Goal: Information Seeking & Learning: Learn about a topic

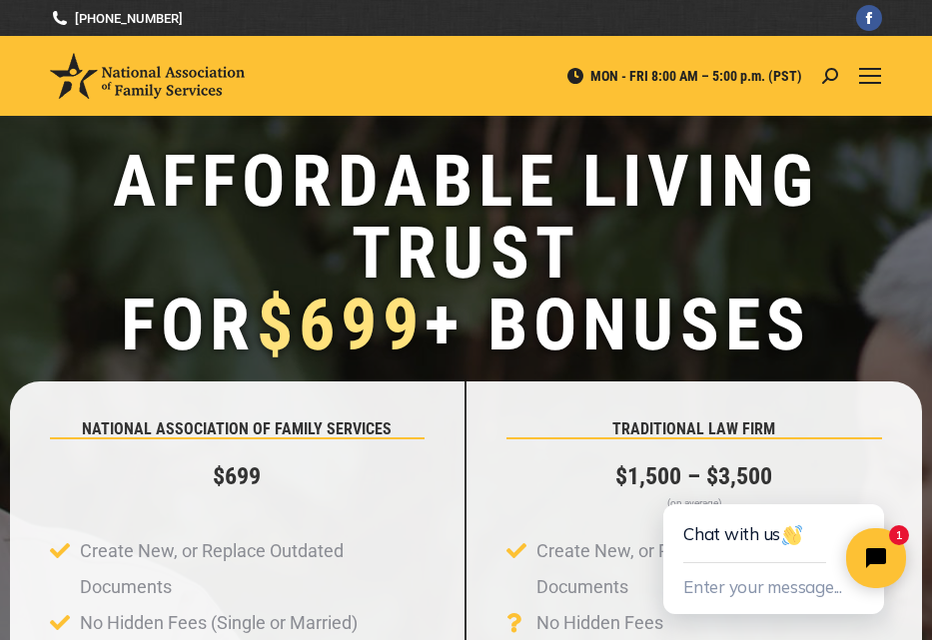
click at [866, 51] on div at bounding box center [870, 76] width 24 height 80
click at [869, 77] on div "Mobile menu icon" at bounding box center [870, 76] width 22 height 16
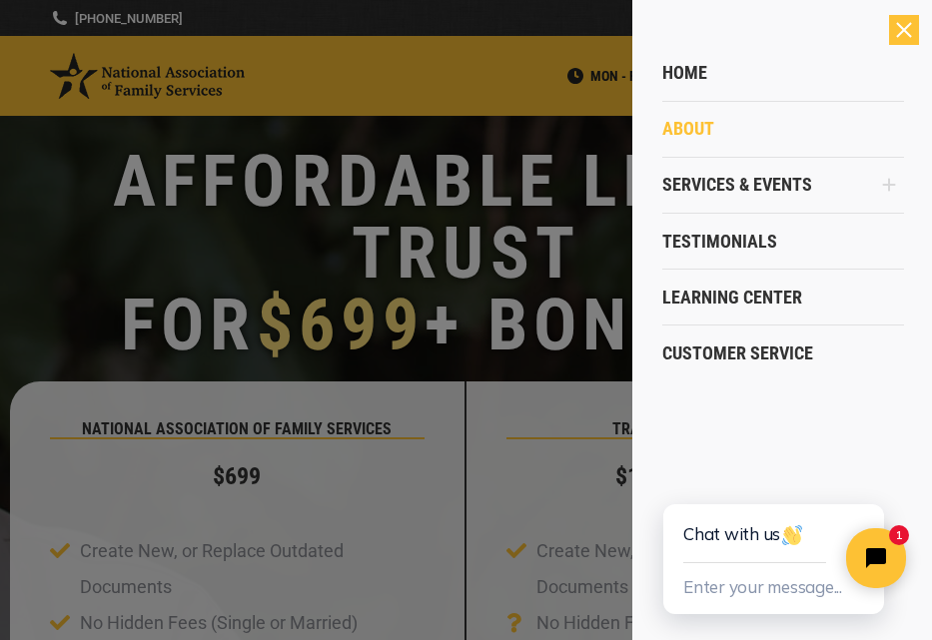
click at [702, 134] on span "About" at bounding box center [688, 129] width 52 height 22
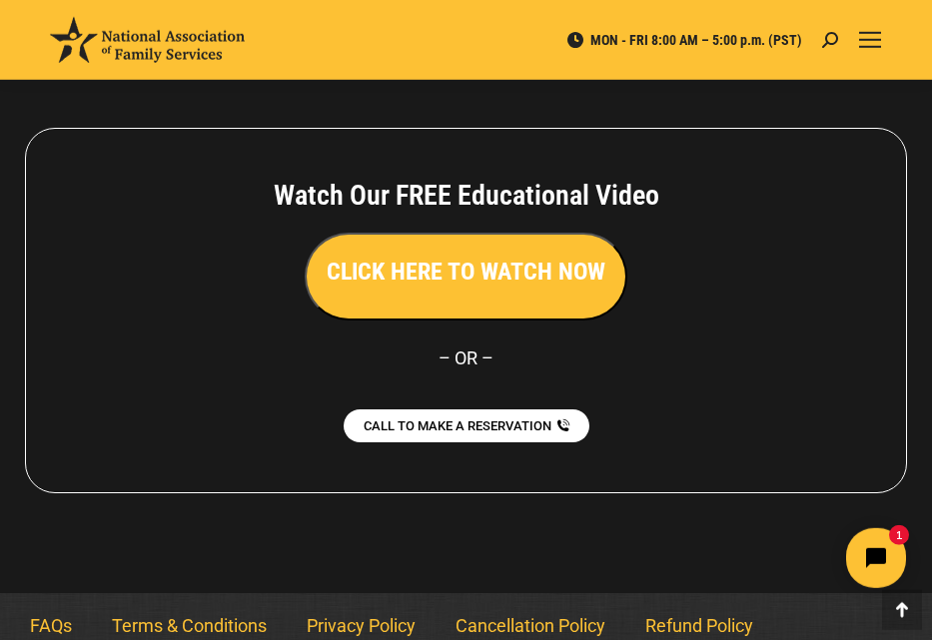
scroll to position [1849, 0]
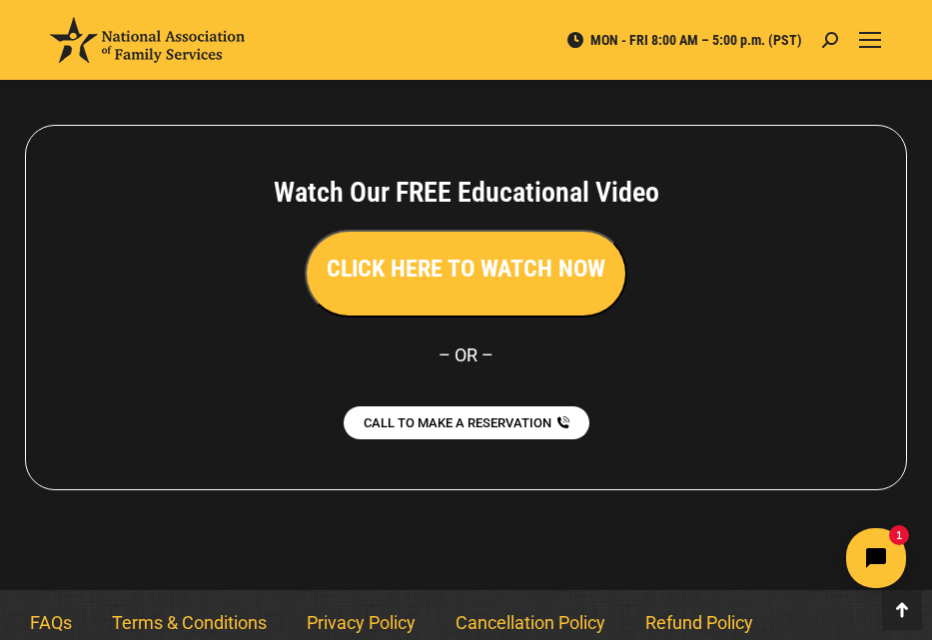
click at [442, 262] on h3 "CLICK HERE TO WATCH NOW" at bounding box center [466, 269] width 279 height 34
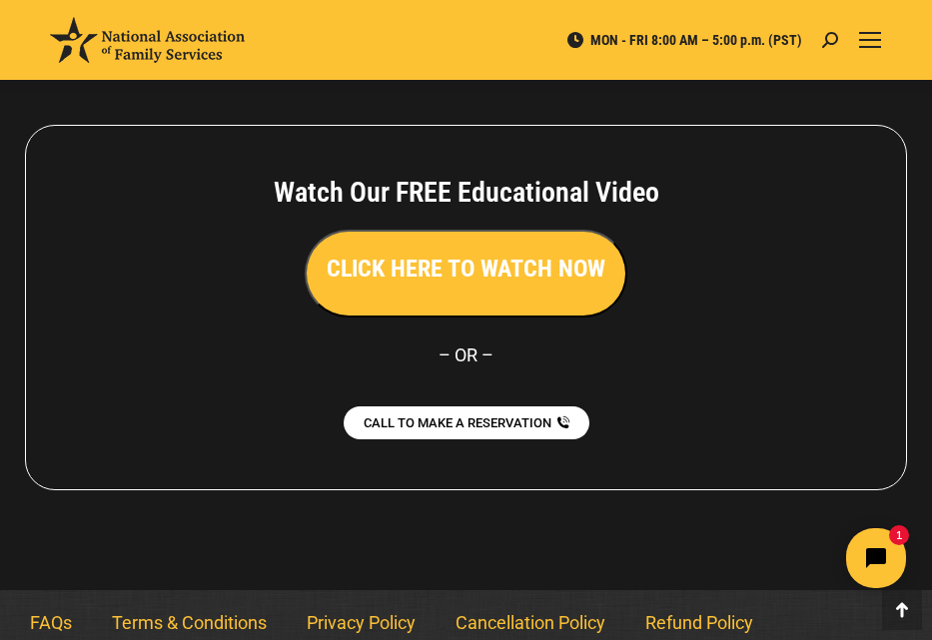
click at [466, 285] on h3 "CLICK HERE TO WATCH NOW" at bounding box center [466, 269] width 279 height 34
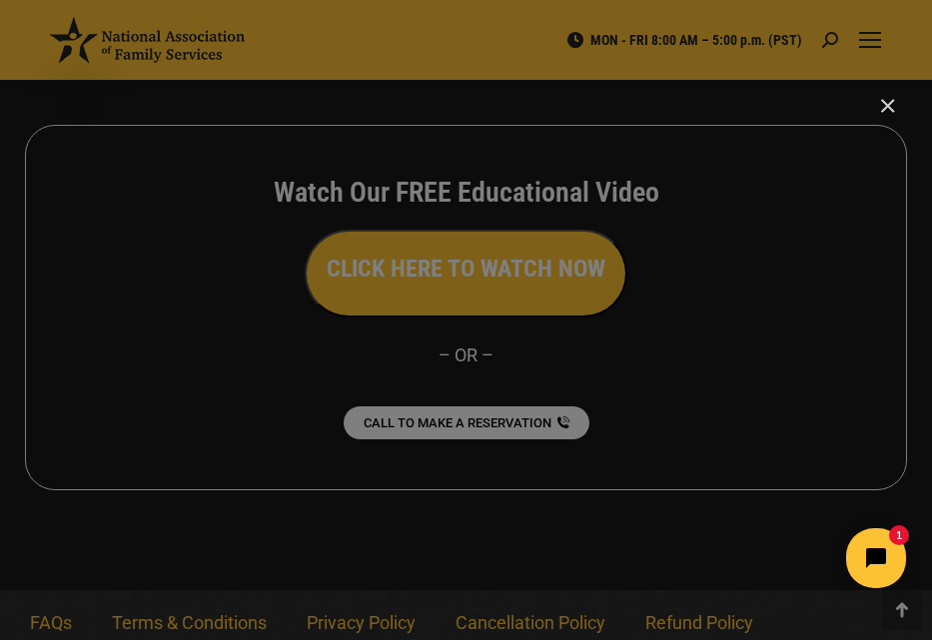
click html "1"
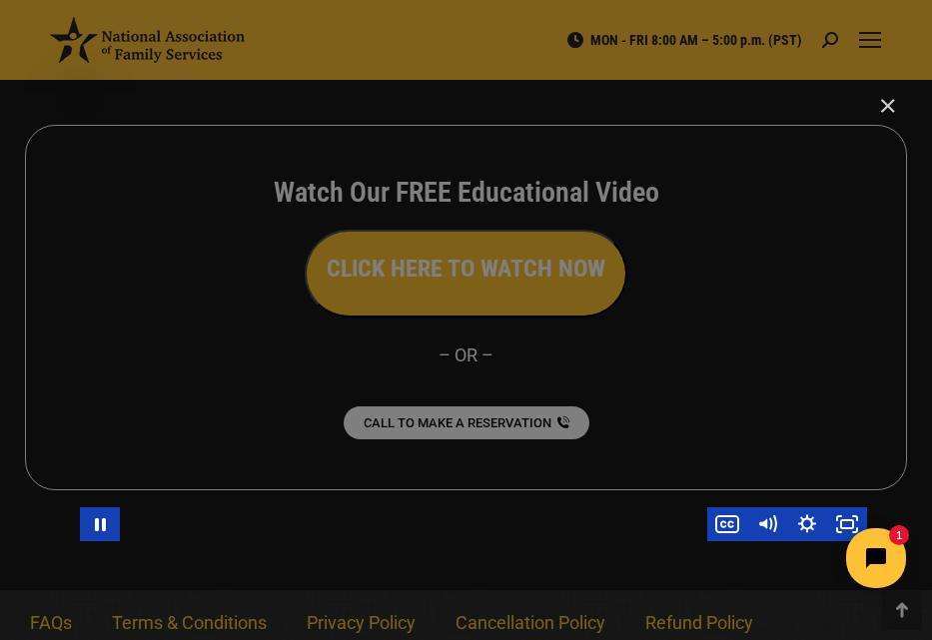
click at [465, 295] on div "Main Video - Full Webinar (Emma) Landon V1.4" at bounding box center [473, 320] width 787 height 443
click at [279, 395] on div "Main Video - Full Webinar (Emma) Landon V1.4" at bounding box center [473, 320] width 787 height 443
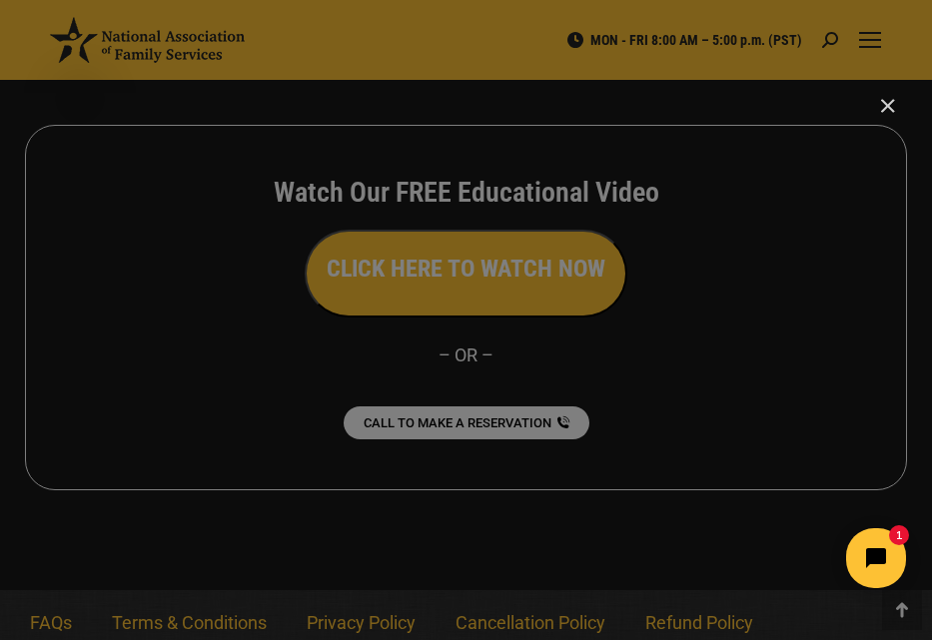
click html "1"
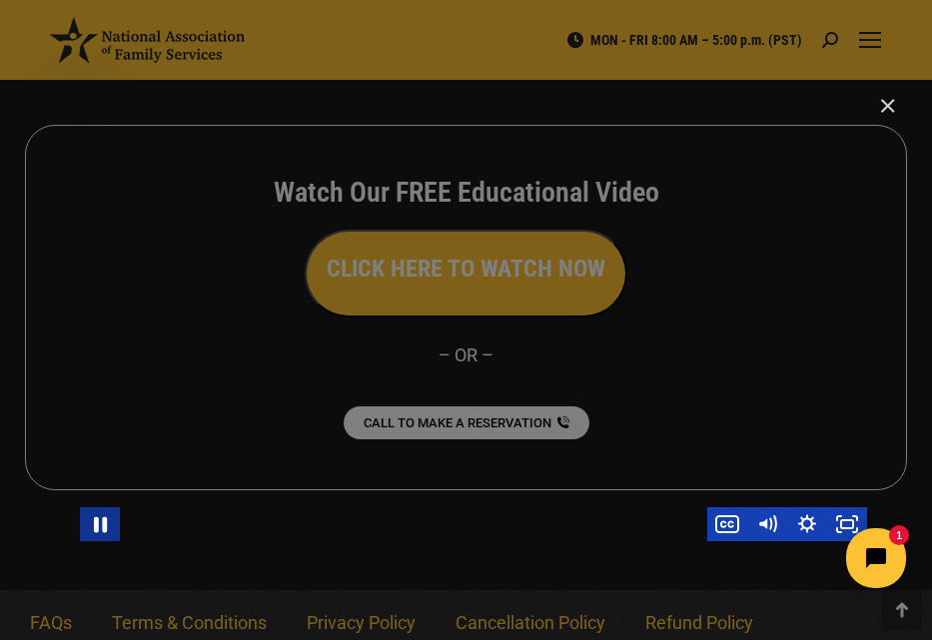
click at [92, 530] on icon "Pause" at bounding box center [100, 525] width 48 height 41
click at [92, 530] on icon "Play Video" at bounding box center [101, 525] width 40 height 34
click at [92, 530] on icon "Pause" at bounding box center [100, 525] width 48 height 41
click at [88, 530] on icon "Play Video" at bounding box center [101, 525] width 40 height 34
click at [320, 460] on div "Main Video - Full Webinar (Emma) Landon V1.4" at bounding box center [473, 320] width 787 height 443
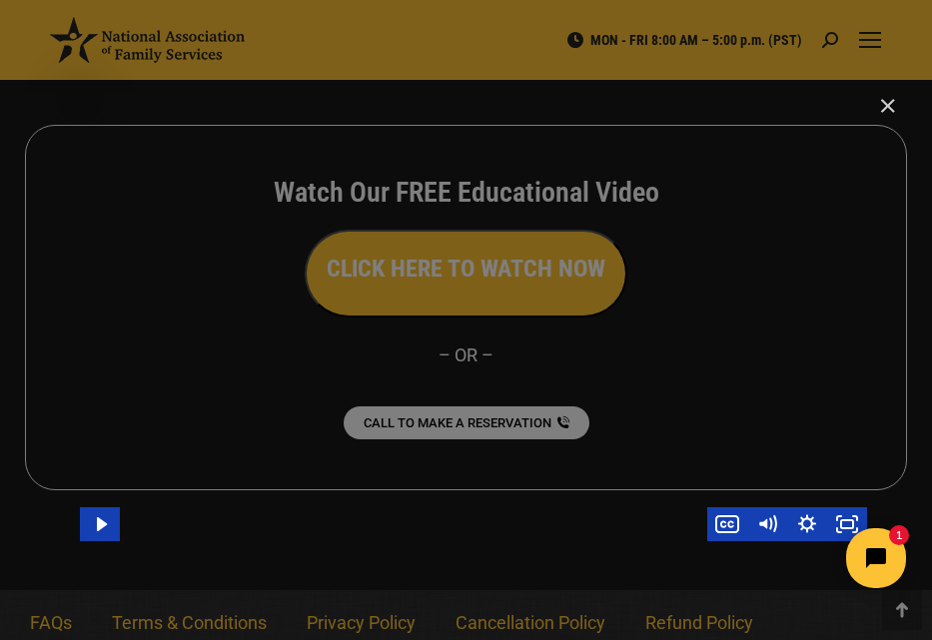
click at [320, 460] on div "Main Video - Full Webinar (Emma) Landon V1.4" at bounding box center [473, 320] width 787 height 443
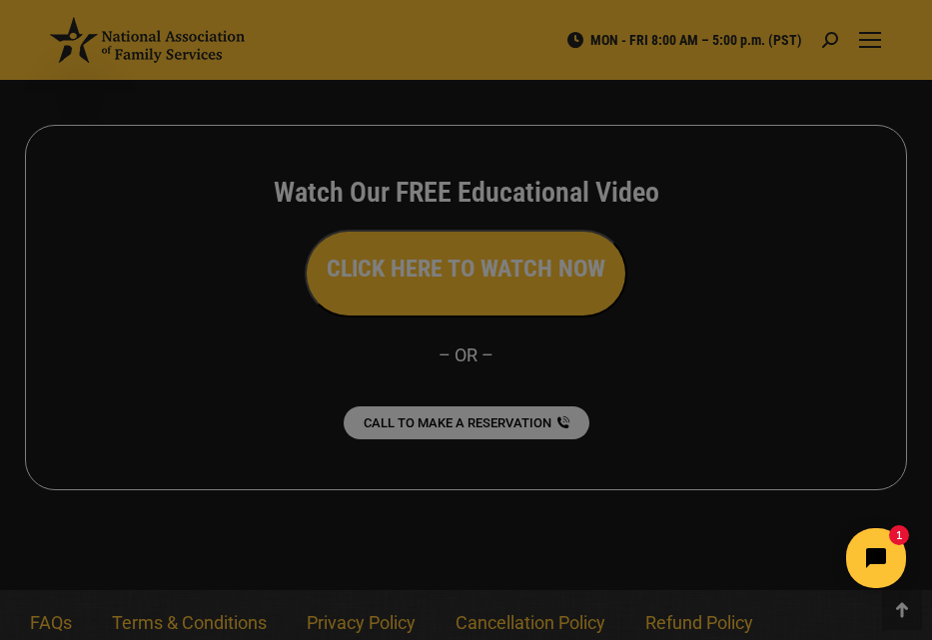
scroll to position [1865, 0]
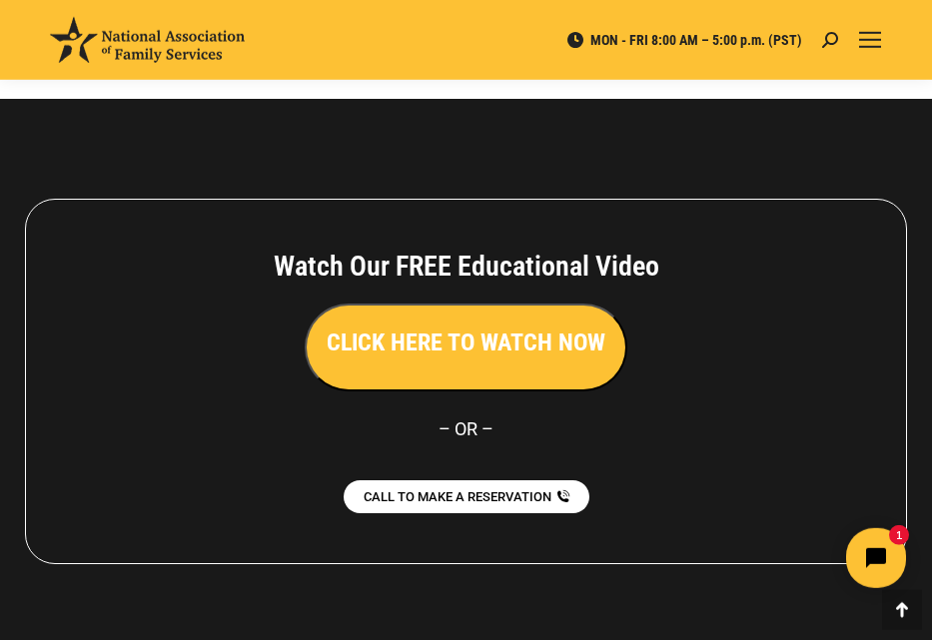
scroll to position [1769, 0]
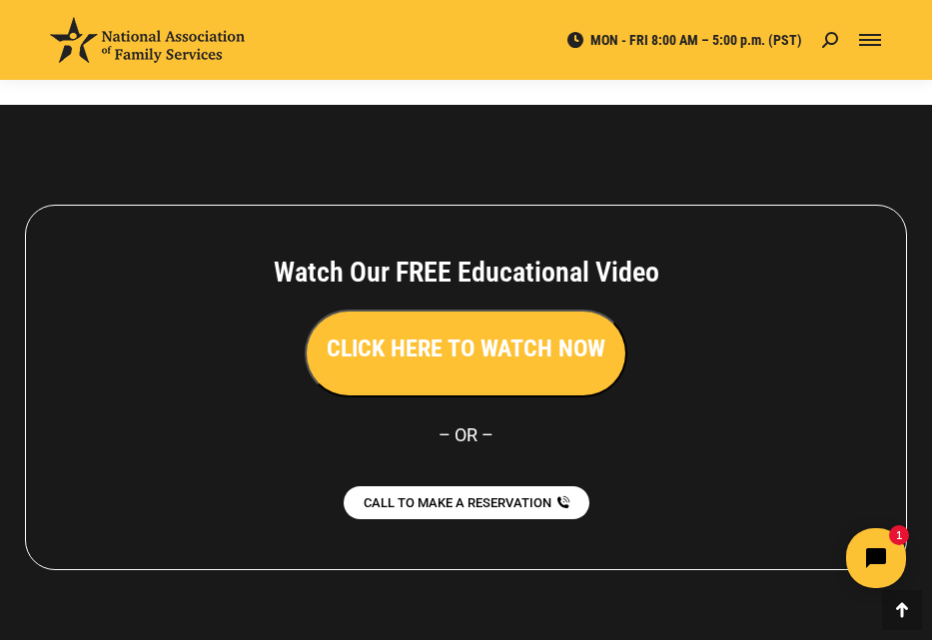
click at [869, 47] on div "Mobile menu icon" at bounding box center [870, 40] width 22 height 16
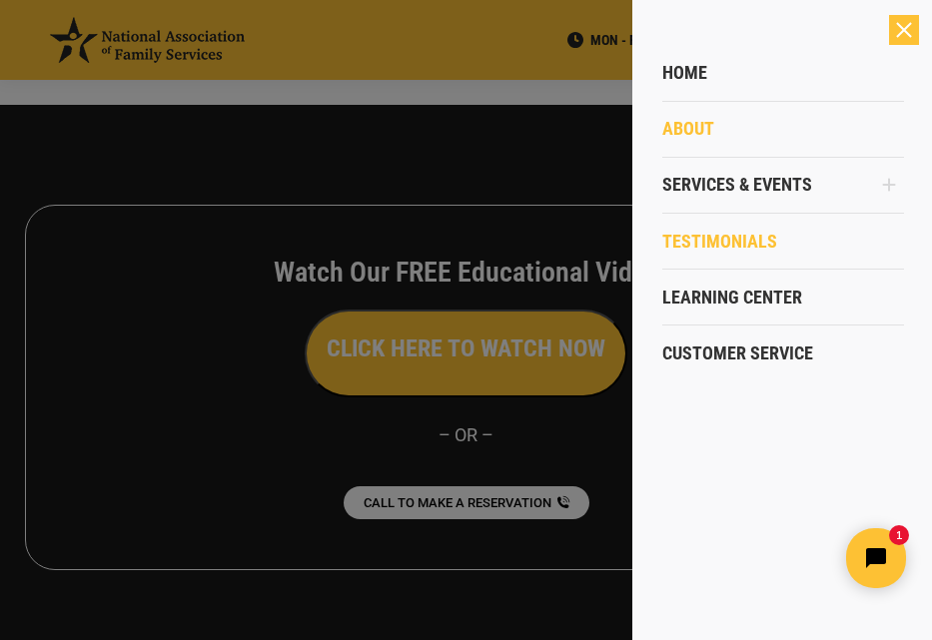
click at [761, 241] on span "Testimonials" at bounding box center [719, 242] width 115 height 22
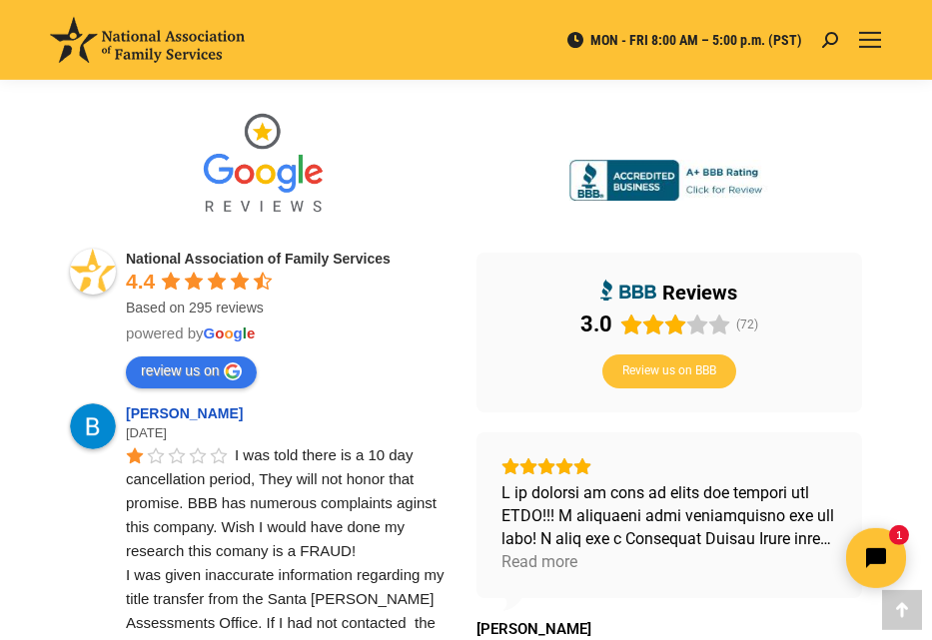
scroll to position [559, 0]
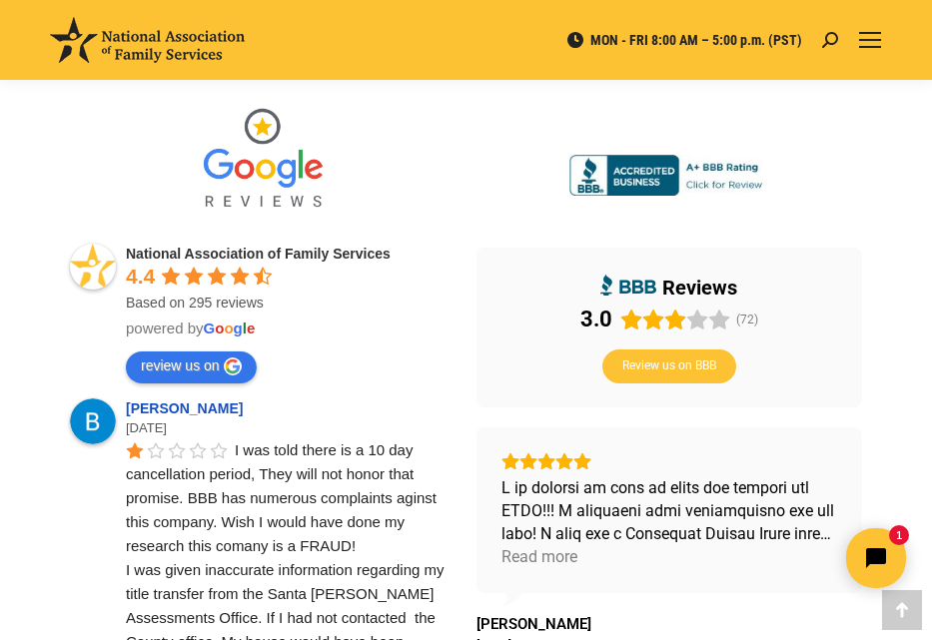
click at [731, 318] on div "3.0 (72)" at bounding box center [669, 320] width 178 height 28
click at [647, 288] on icon at bounding box center [628, 285] width 56 height 21
click at [732, 186] on img at bounding box center [669, 176] width 200 height 42
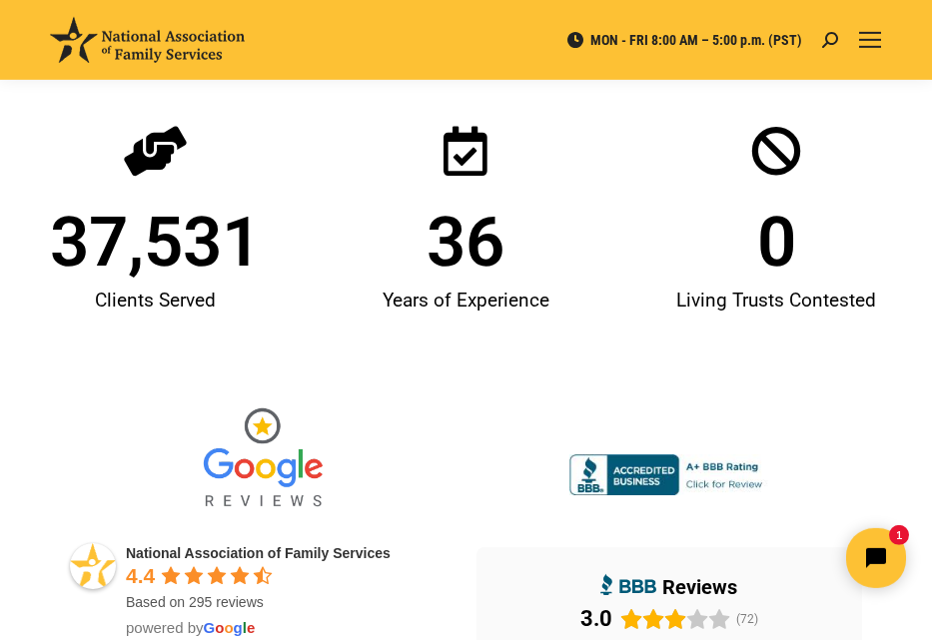
scroll to position [288, 0]
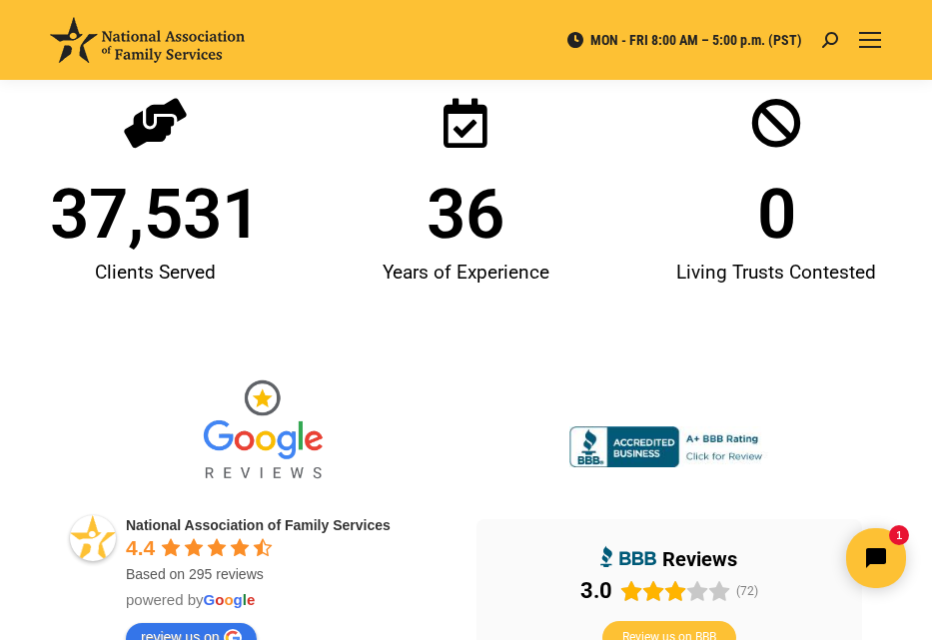
click at [716, 457] on img at bounding box center [669, 448] width 200 height 42
